Goal: Transaction & Acquisition: Purchase product/service

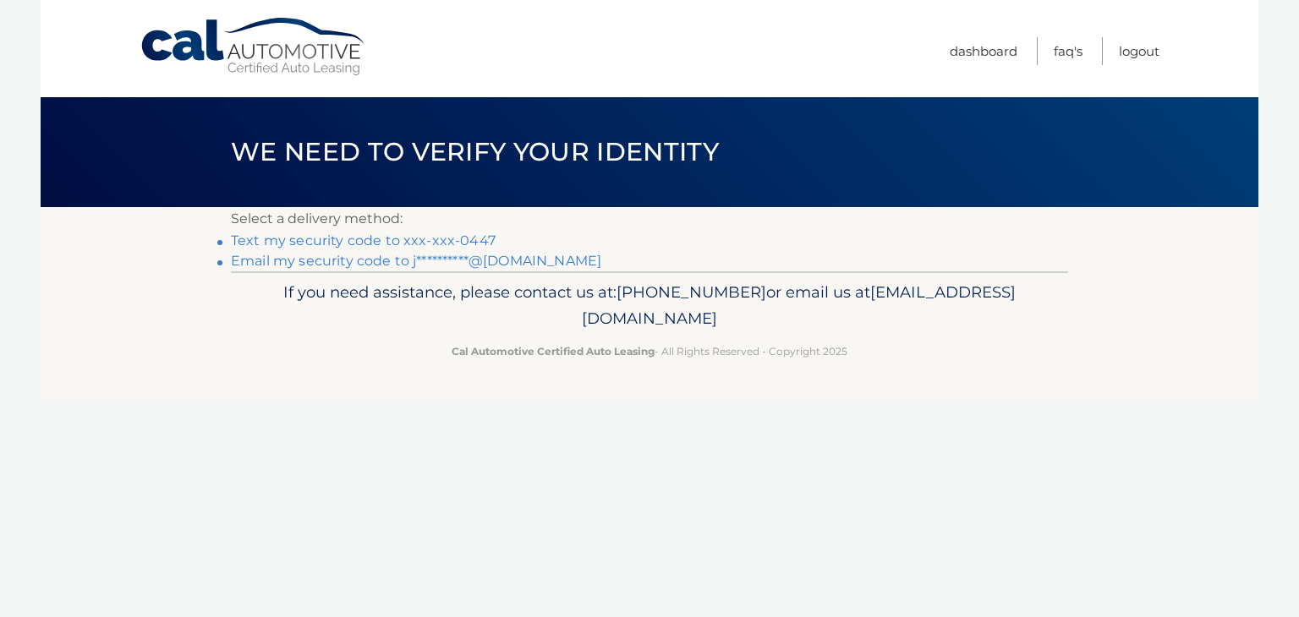
click at [398, 238] on link "Text my security code to xxx-xxx-0447" at bounding box center [363, 241] width 265 height 16
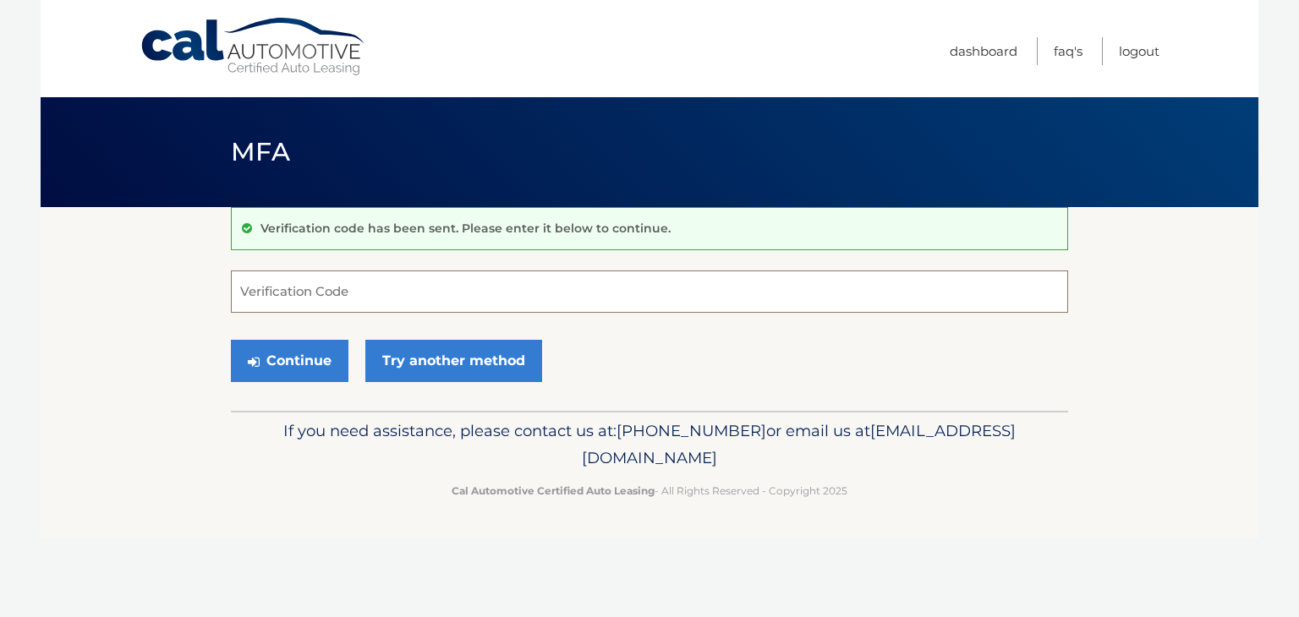
click at [315, 291] on input "Verification Code" at bounding box center [649, 292] width 837 height 42
type input "189249"
click at [304, 349] on button "Continue" at bounding box center [290, 361] width 118 height 42
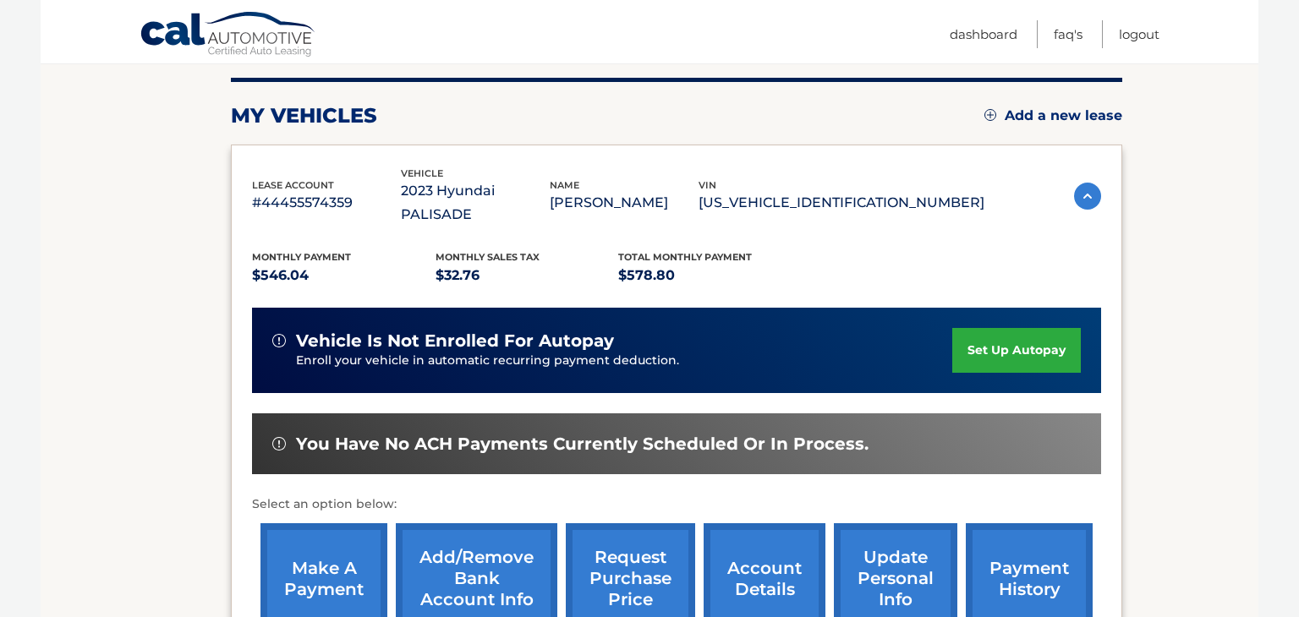
scroll to position [212, 0]
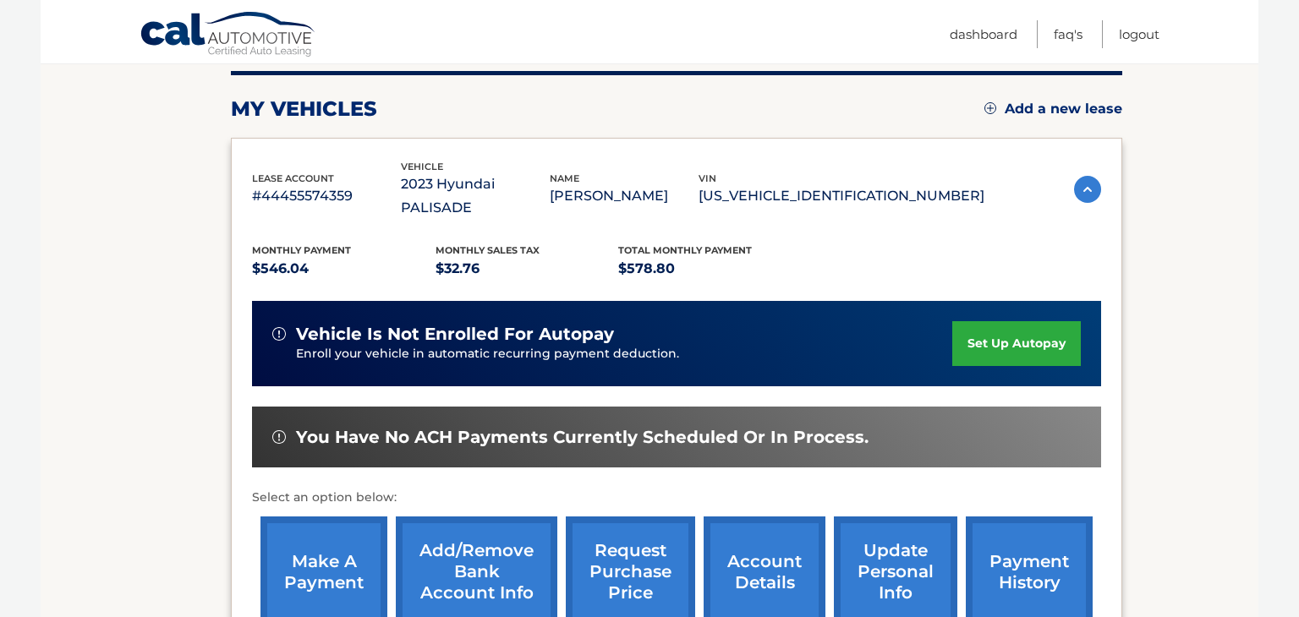
click at [315, 559] on link "make a payment" at bounding box center [323, 572] width 127 height 111
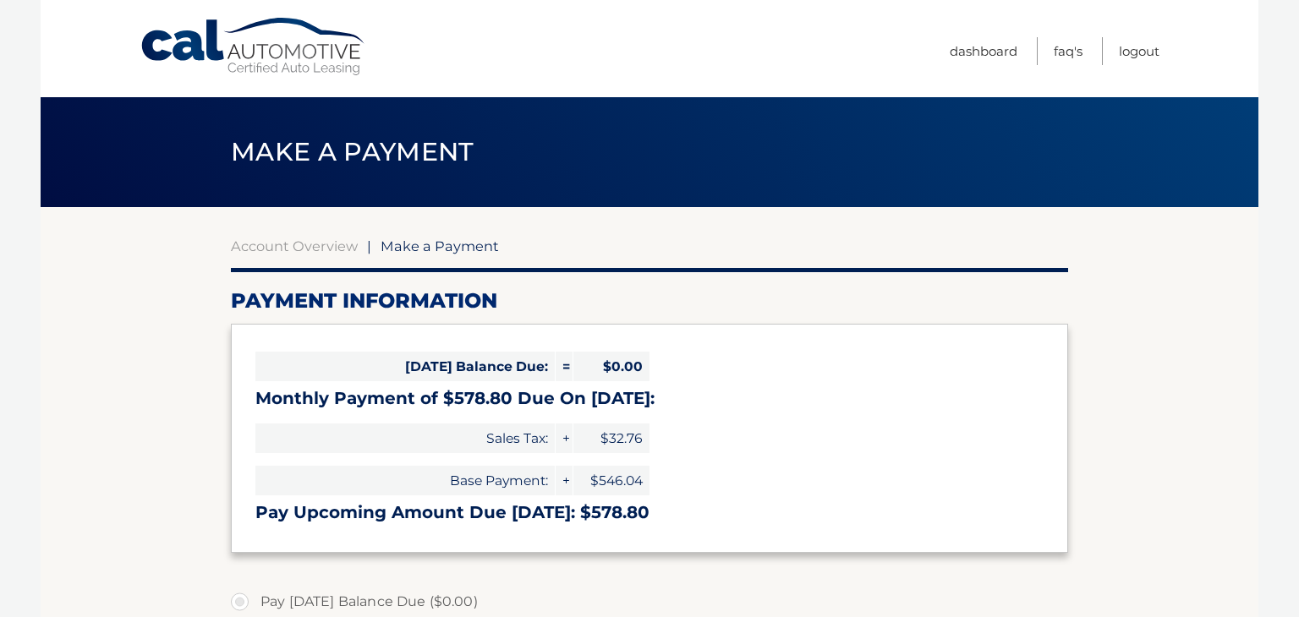
select select "YTI5NzFlZmEtNzYwMS00NjI4LWE0OGUtNDYwNTNmYmVmNjFi"
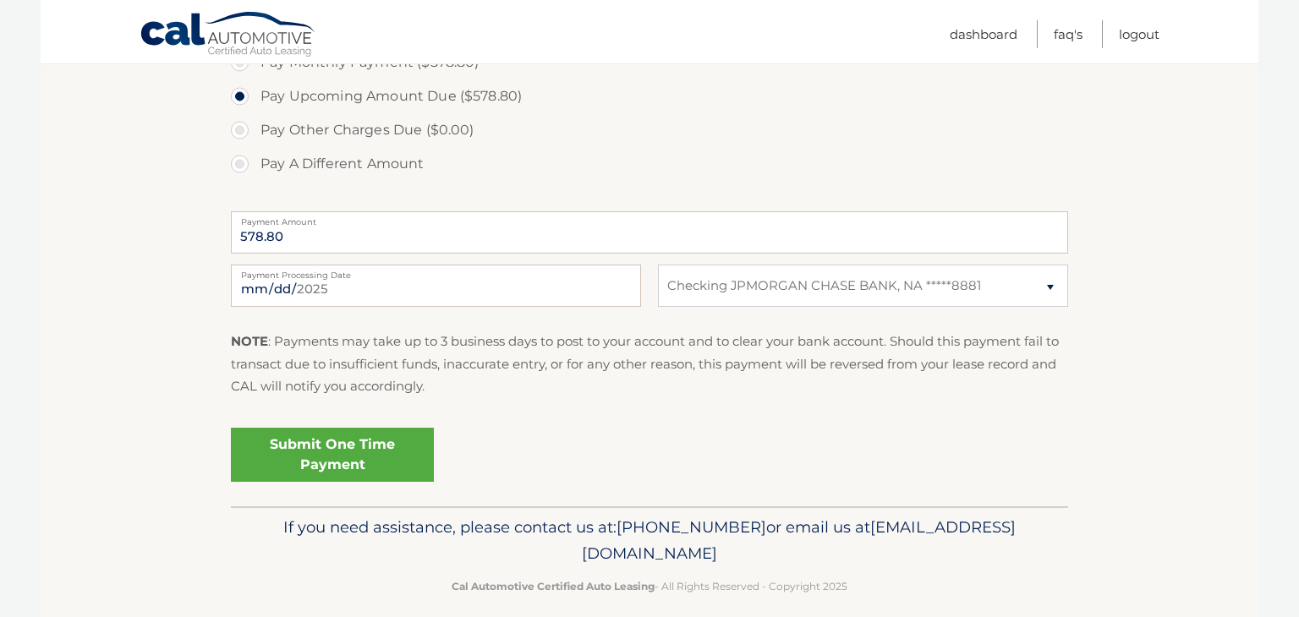
scroll to position [575, 0]
click at [347, 441] on link "Submit One Time Payment" at bounding box center [332, 453] width 203 height 54
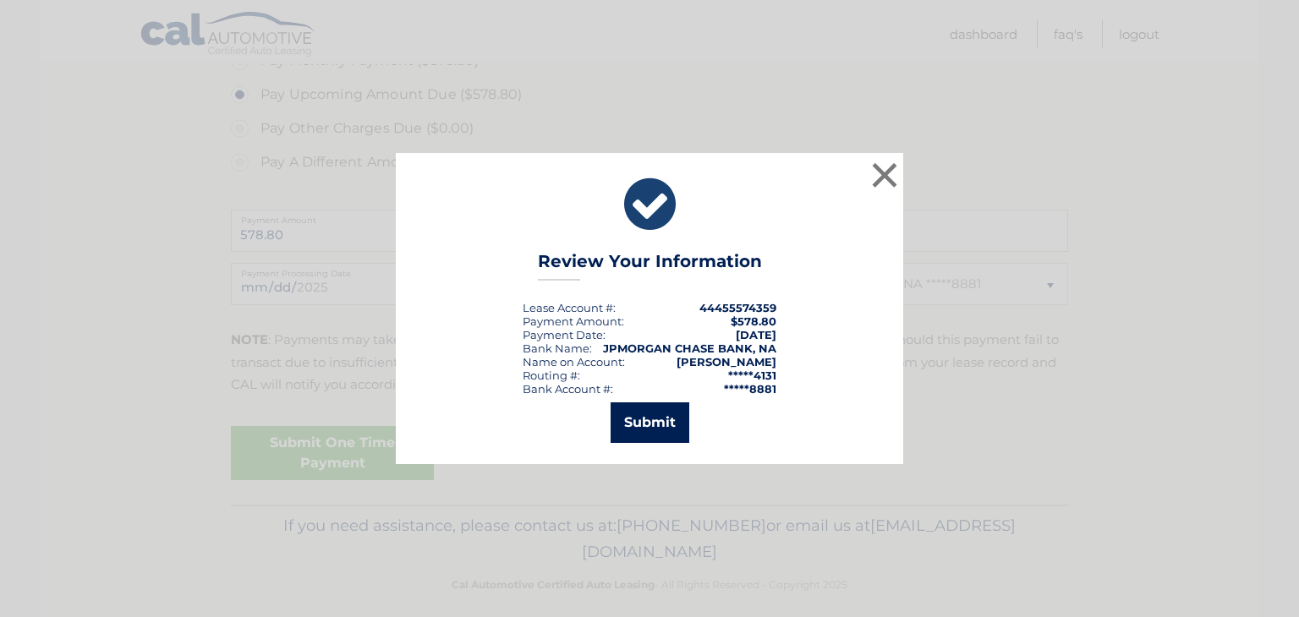
click at [631, 421] on button "Submit" at bounding box center [650, 423] width 79 height 41
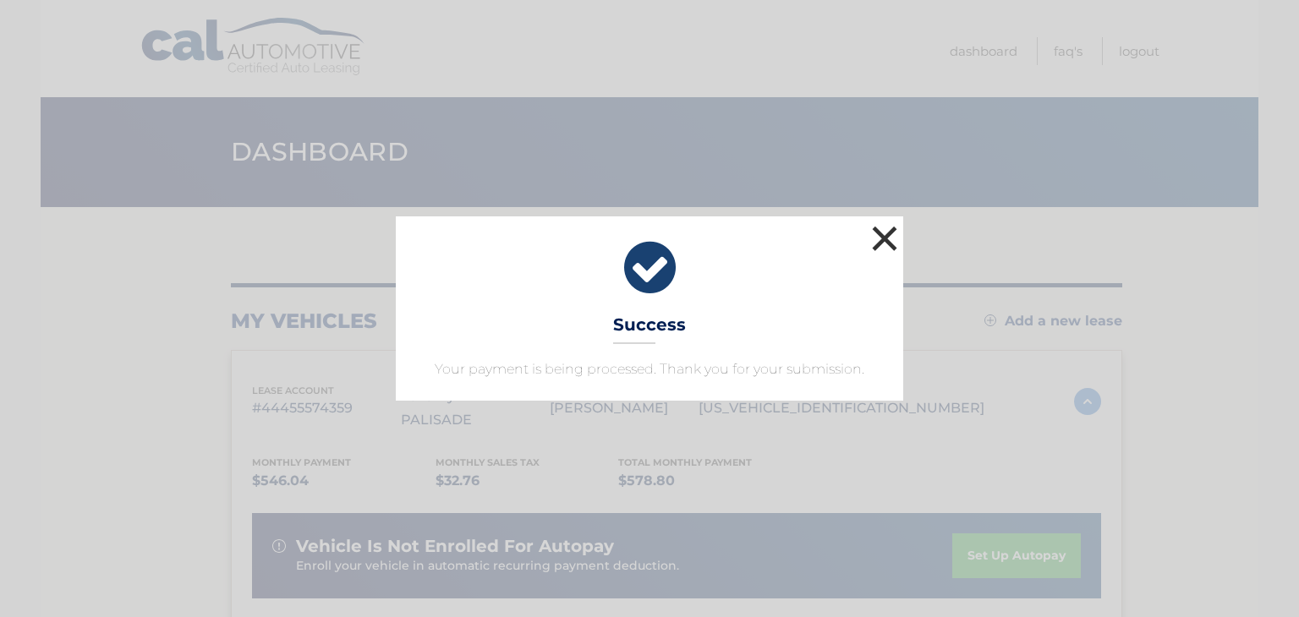
click at [871, 233] on button "×" at bounding box center [885, 239] width 34 height 34
